Goal: Task Accomplishment & Management: Complete application form

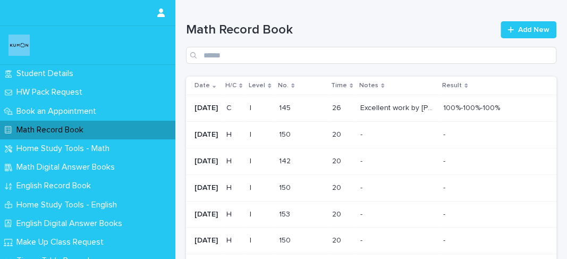
click at [213, 83] on icon at bounding box center [214, 85] width 3 height 5
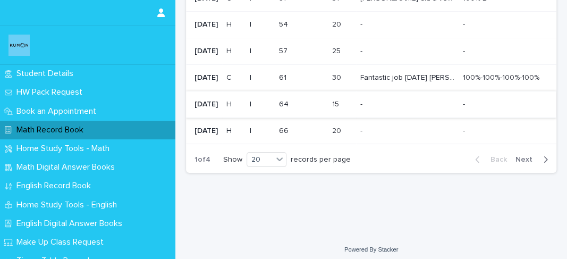
scroll to position [480, 0]
click at [269, 154] on div "20" at bounding box center [260, 159] width 26 height 11
click at [258, 172] on div "10" at bounding box center [267, 169] width 39 height 13
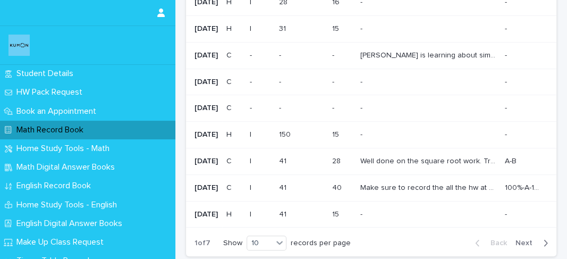
scroll to position [0, 0]
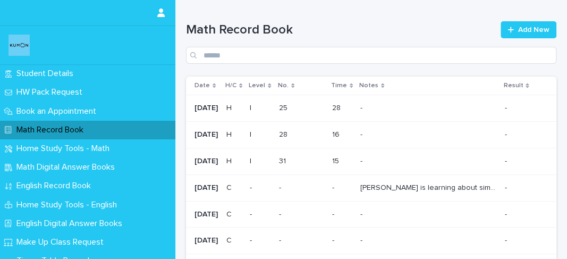
click at [526, 83] on icon at bounding box center [527, 85] width 3 height 5
click at [529, 84] on icon at bounding box center [530, 85] width 3 height 5
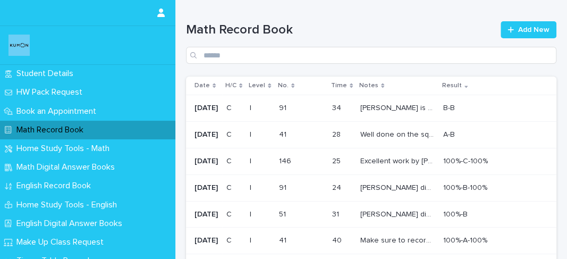
click at [213, 86] on icon at bounding box center [214, 85] width 3 height 5
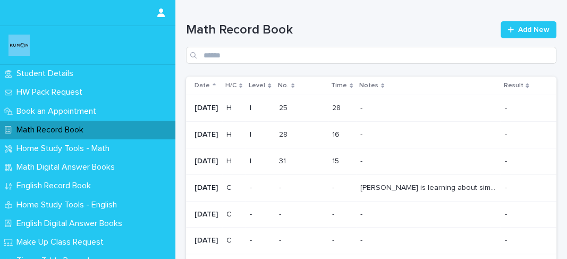
click at [506, 89] on p "Result" at bounding box center [513, 86] width 20 height 12
click at [213, 87] on icon at bounding box center [214, 85] width 3 height 5
click at [213, 86] on icon at bounding box center [214, 85] width 3 height 5
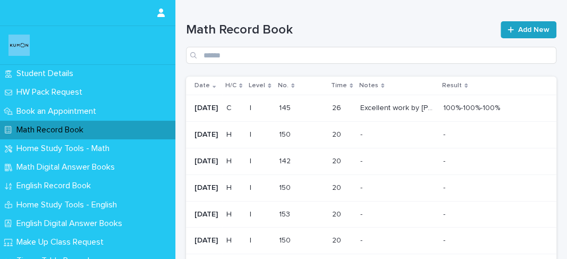
click at [537, 28] on span "Add New" at bounding box center [533, 29] width 31 height 7
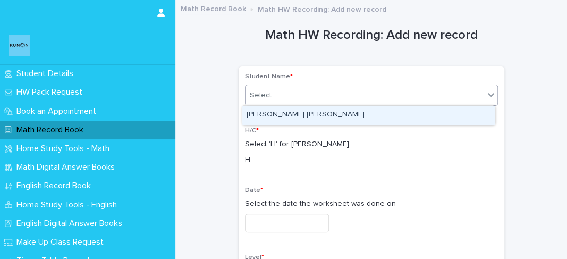
click at [373, 84] on div "Select..." at bounding box center [371, 94] width 253 height 21
click at [338, 114] on div "[PERSON_NAME] [PERSON_NAME]" at bounding box center [368, 115] width 252 height 19
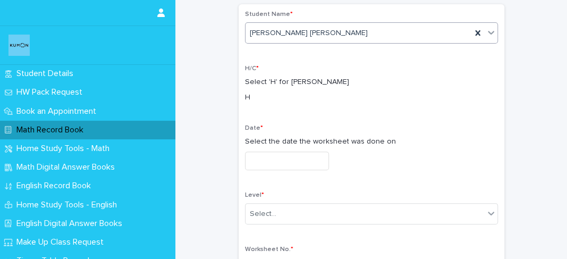
scroll to position [63, 0]
click at [288, 158] on input "text" at bounding box center [287, 160] width 84 height 19
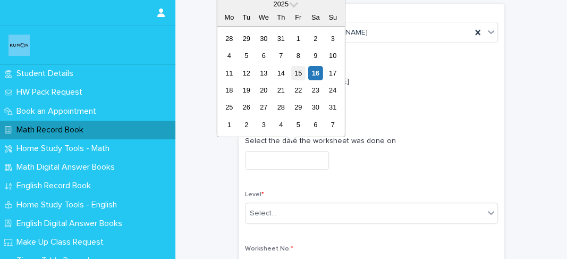
click at [302, 73] on div "15" at bounding box center [298, 73] width 14 height 14
type input "**********"
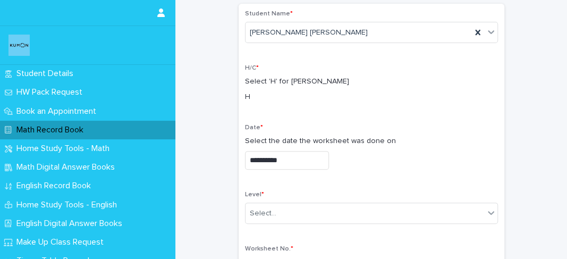
scroll to position [157, 0]
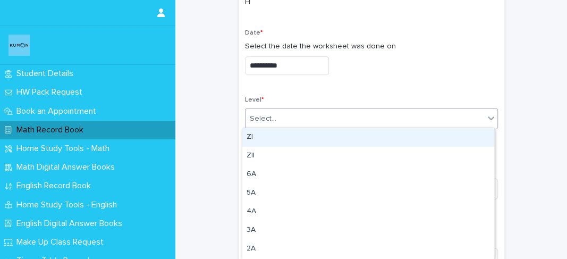
click at [286, 122] on div "Select..." at bounding box center [365, 119] width 239 height 18
type input "*"
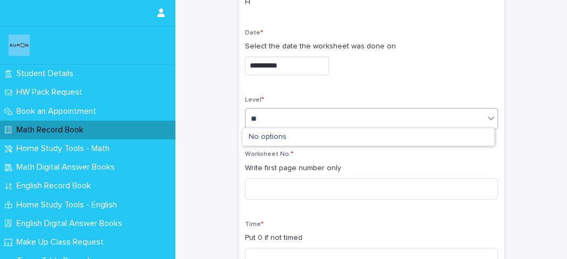
type input "*"
click at [287, 234] on p "Put 0 if not timed" at bounding box center [371, 237] width 253 height 11
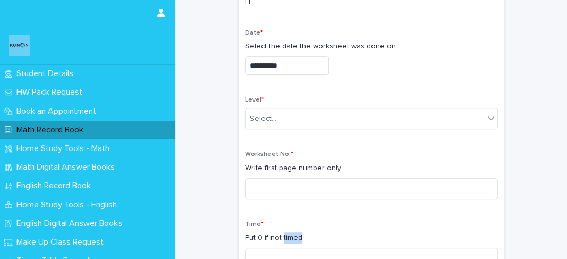
click at [331, 238] on p "Put 0 if not timed" at bounding box center [371, 237] width 253 height 11
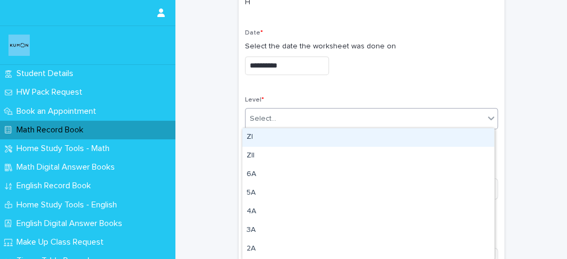
click at [326, 125] on div "Select..." at bounding box center [365, 119] width 239 height 18
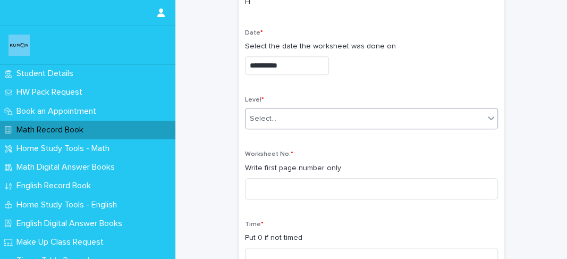
click at [322, 125] on div "Select..." at bounding box center [365, 119] width 239 height 18
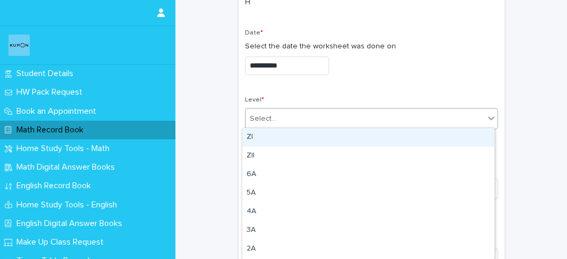
click at [309, 117] on div "Select..." at bounding box center [365, 119] width 239 height 18
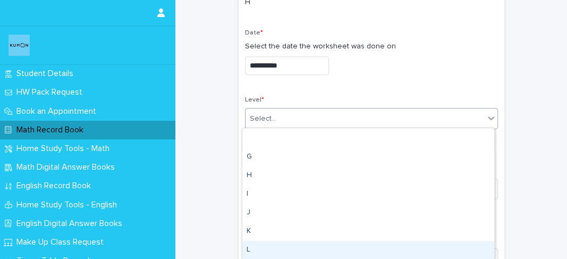
scroll to position [278, 0]
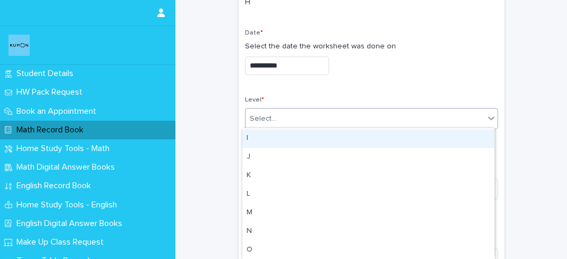
click at [319, 141] on div "I" at bounding box center [368, 138] width 252 height 19
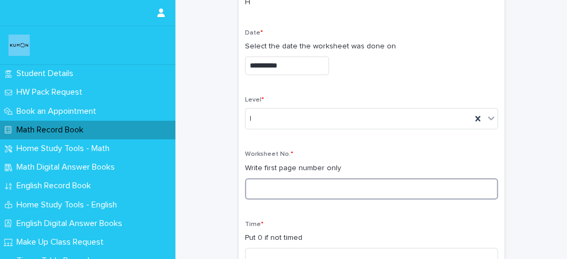
click at [294, 196] on input at bounding box center [371, 188] width 253 height 21
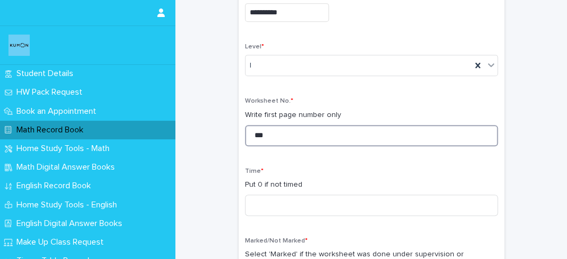
scroll to position [215, 0]
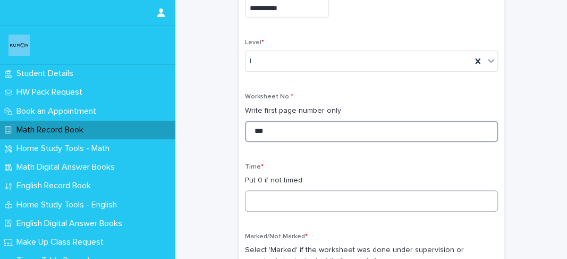
type input "***"
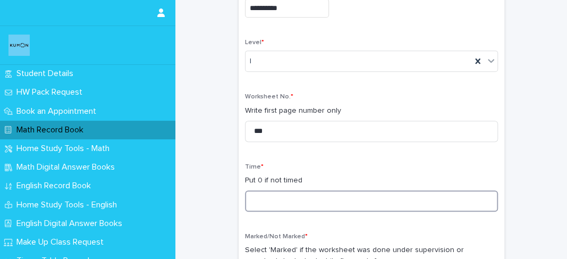
click at [378, 193] on input at bounding box center [371, 200] width 253 height 21
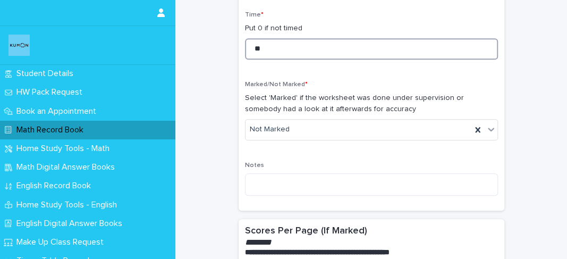
scroll to position [370, 0]
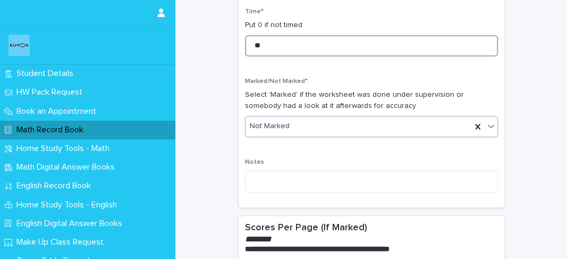
type input "**"
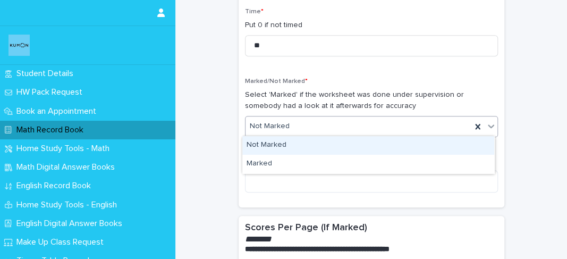
click at [357, 130] on div "Not Marked" at bounding box center [359, 126] width 226 height 18
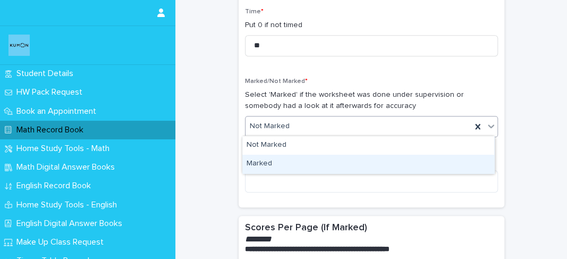
click at [354, 162] on div "Marked" at bounding box center [368, 164] width 252 height 19
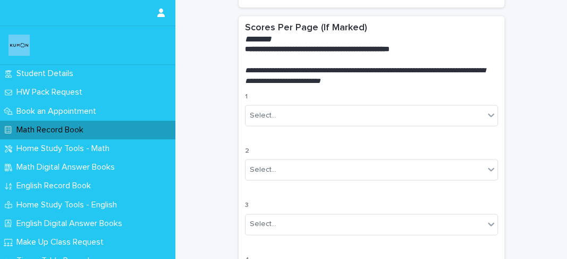
scroll to position [565, 0]
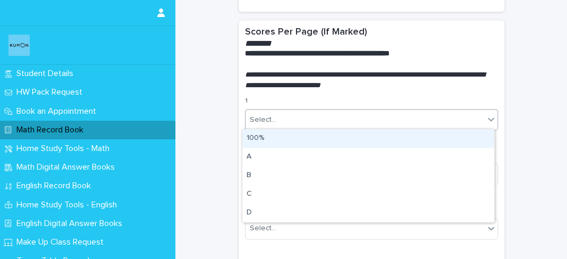
click at [337, 124] on div "Select..." at bounding box center [365, 120] width 239 height 18
click at [320, 140] on div "100%" at bounding box center [368, 138] width 252 height 19
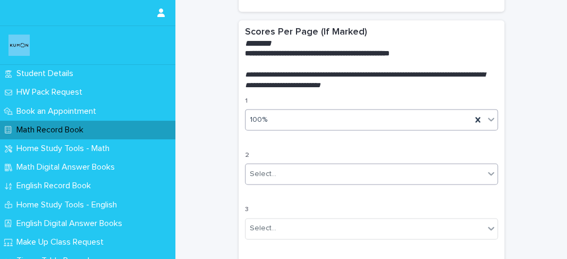
click at [305, 170] on div "Select..." at bounding box center [365, 174] width 239 height 18
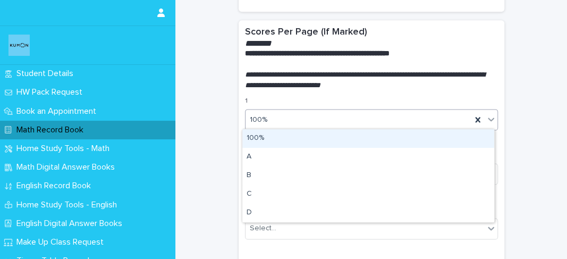
click at [468, 121] on div "100%" at bounding box center [359, 120] width 226 height 18
click at [472, 119] on icon at bounding box center [477, 119] width 11 height 11
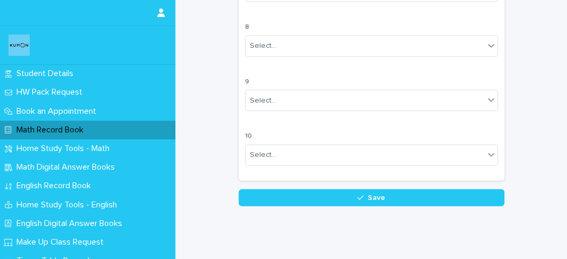
scroll to position [1045, 0]
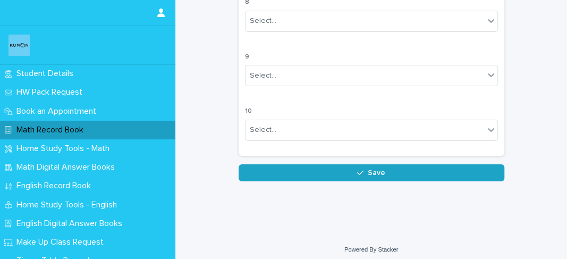
click at [349, 170] on button "Save" at bounding box center [372, 172] width 266 height 17
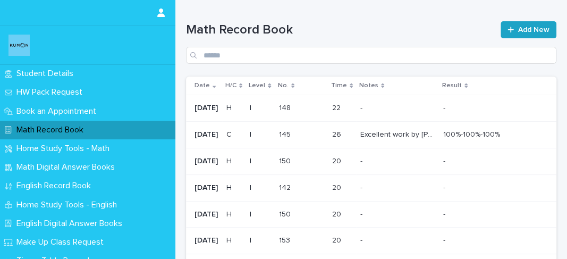
click at [501, 29] on link "Add New" at bounding box center [529, 29] width 56 height 17
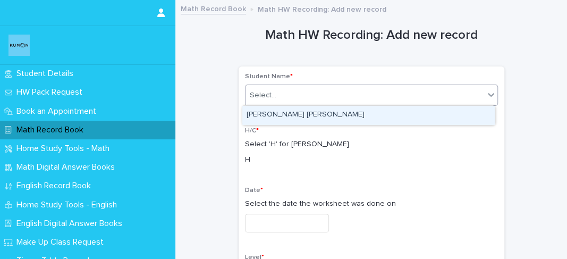
click at [395, 100] on div "Select..." at bounding box center [365, 96] width 239 height 18
click at [384, 114] on div "[PERSON_NAME] [PERSON_NAME]" at bounding box center [368, 115] width 252 height 19
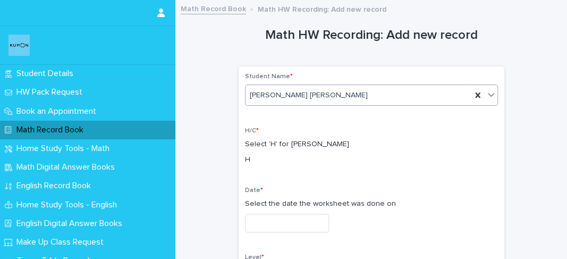
scroll to position [29, 0]
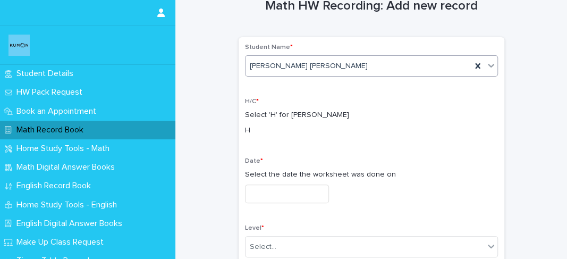
click at [306, 188] on input "text" at bounding box center [287, 193] width 84 height 19
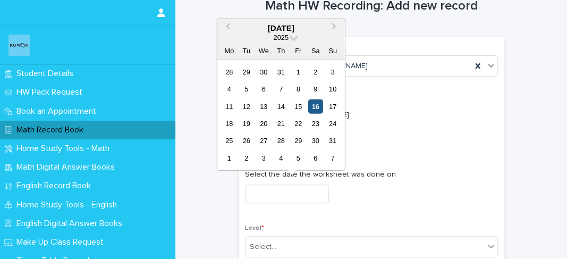
click at [317, 102] on div "16" at bounding box center [315, 106] width 14 height 14
type input "**********"
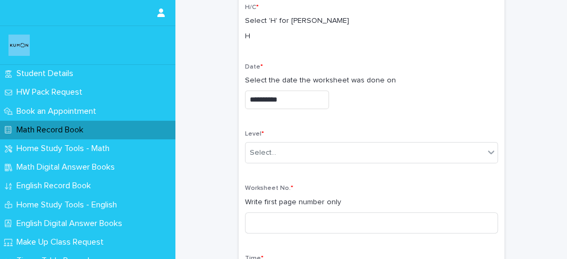
scroll to position [124, 0]
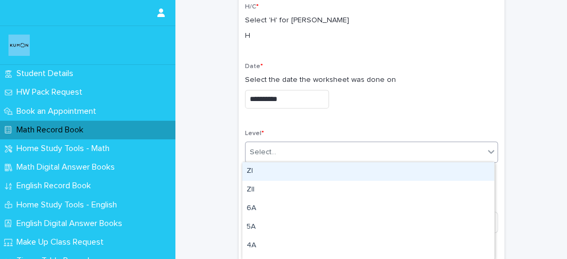
click at [323, 156] on div "Select..." at bounding box center [365, 152] width 239 height 18
type input "*"
click at [298, 150] on div "Select... *" at bounding box center [365, 152] width 239 height 18
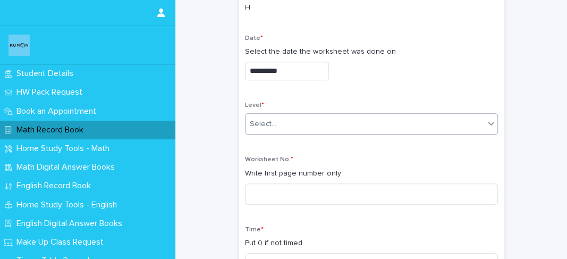
scroll to position [153, 0]
click at [254, 125] on div "Select..." at bounding box center [263, 123] width 27 height 11
click at [301, 120] on div "Select..." at bounding box center [365, 124] width 239 height 18
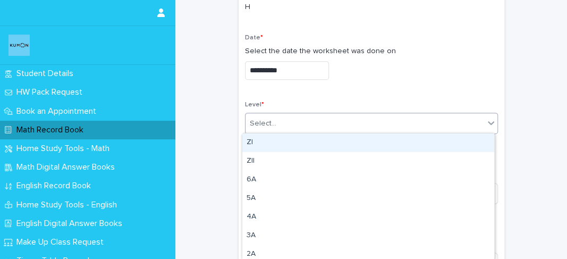
click at [488, 122] on icon at bounding box center [491, 124] width 6 height 4
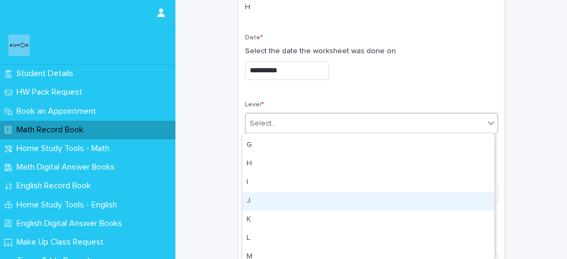
scroll to position [239, 0]
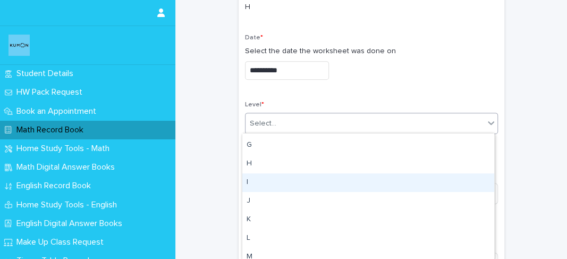
click at [283, 181] on div "I" at bounding box center [368, 182] width 252 height 19
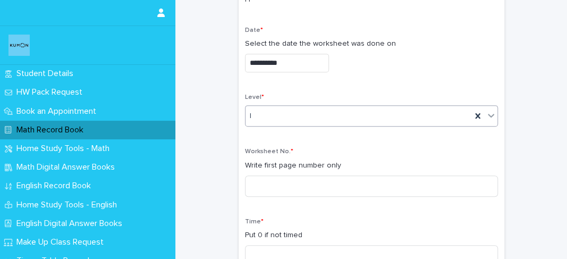
scroll to position [163, 0]
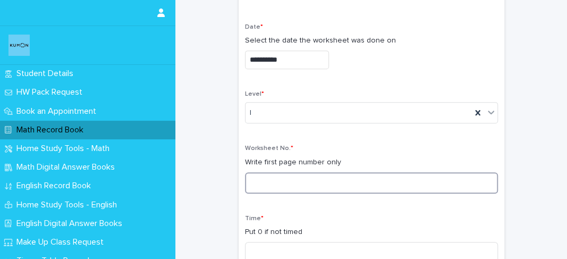
drag, startPoint x: 283, startPoint y: 181, endPoint x: 250, endPoint y: 181, distance: 33.5
click at [250, 181] on input at bounding box center [371, 182] width 253 height 21
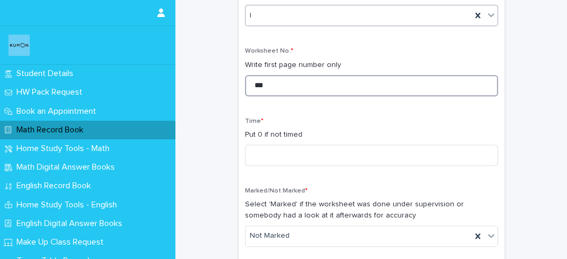
scroll to position [261, 0]
type input "***"
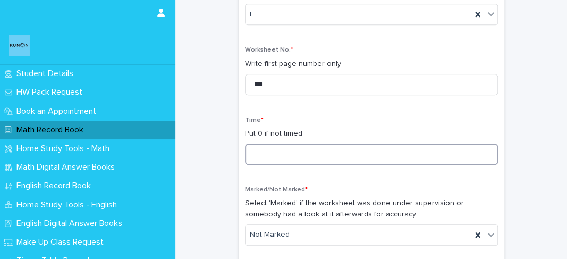
click at [284, 151] on input at bounding box center [371, 153] width 253 height 21
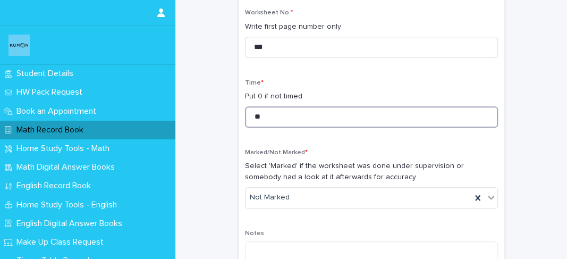
scroll to position [300, 0]
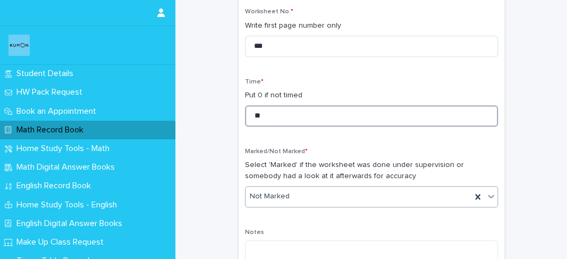
type input "**"
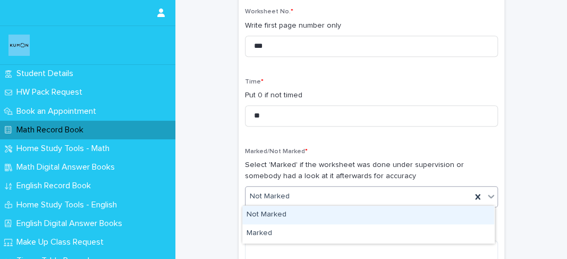
click at [280, 186] on div "Not Marked" at bounding box center [371, 196] width 253 height 21
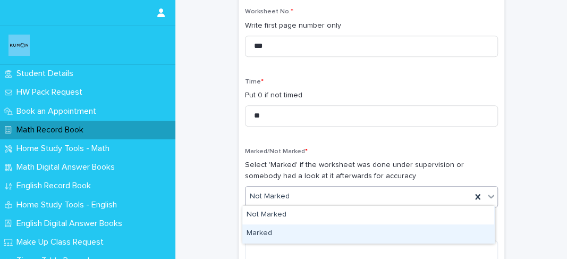
click at [261, 231] on div "Marked" at bounding box center [368, 233] width 252 height 19
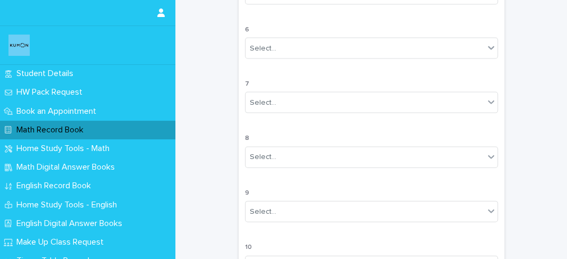
scroll to position [1045, 0]
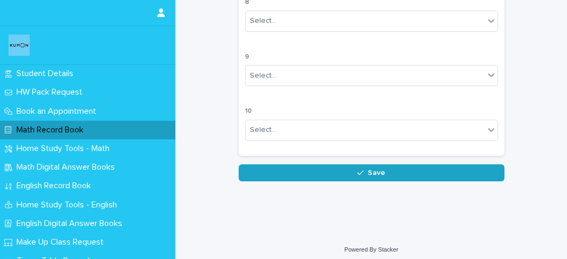
click at [352, 164] on button "Save" at bounding box center [372, 172] width 266 height 17
